Goal: Task Accomplishment & Management: Complete application form

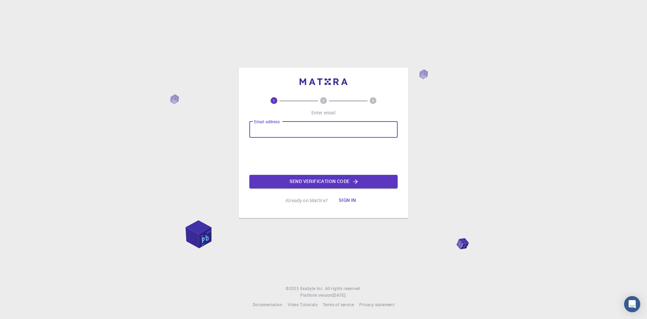
click at [307, 134] on input "Email address" at bounding box center [323, 129] width 148 height 16
type input "[EMAIL_ADDRESS][DOMAIN_NAME]"
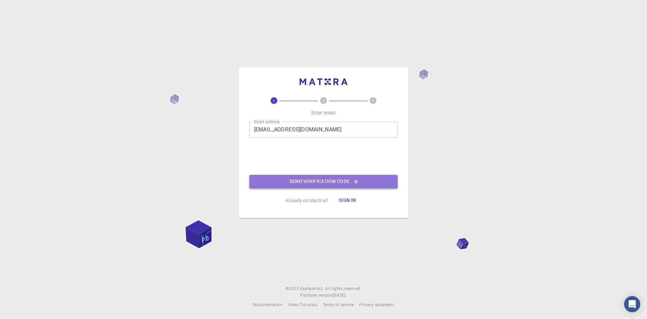
click at [336, 181] on button "Send verification code" at bounding box center [323, 181] width 148 height 13
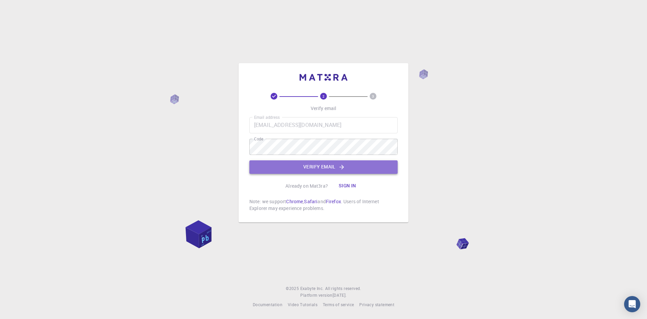
click at [315, 166] on button "Verify email" at bounding box center [323, 166] width 148 height 13
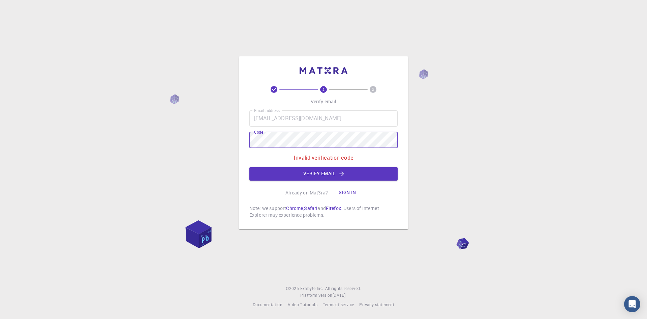
click at [235, 144] on div "2 3 Verify email Email address [EMAIL_ADDRESS][DOMAIN_NAME] Email address Code …" at bounding box center [323, 159] width 647 height 319
click at [337, 170] on button "Verify email" at bounding box center [323, 173] width 148 height 13
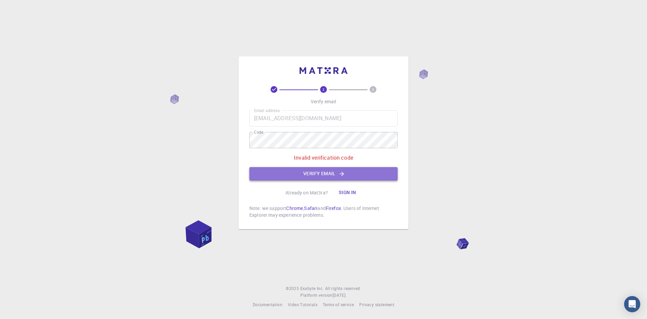
click at [317, 172] on button "Verify email" at bounding box center [323, 173] width 148 height 13
